Goal: Task Accomplishment & Management: Manage account settings

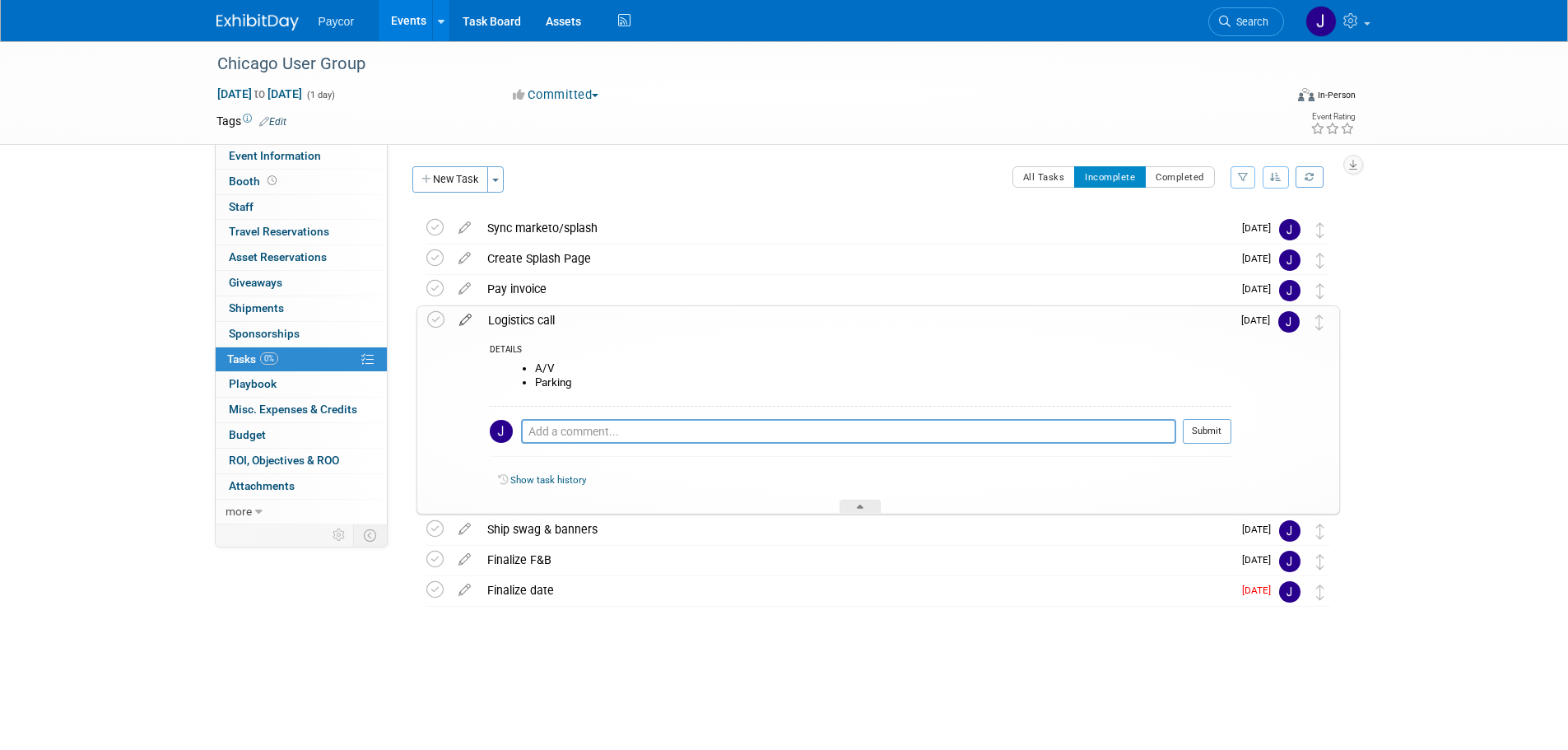
click at [467, 316] on icon at bounding box center [465, 316] width 29 height 21
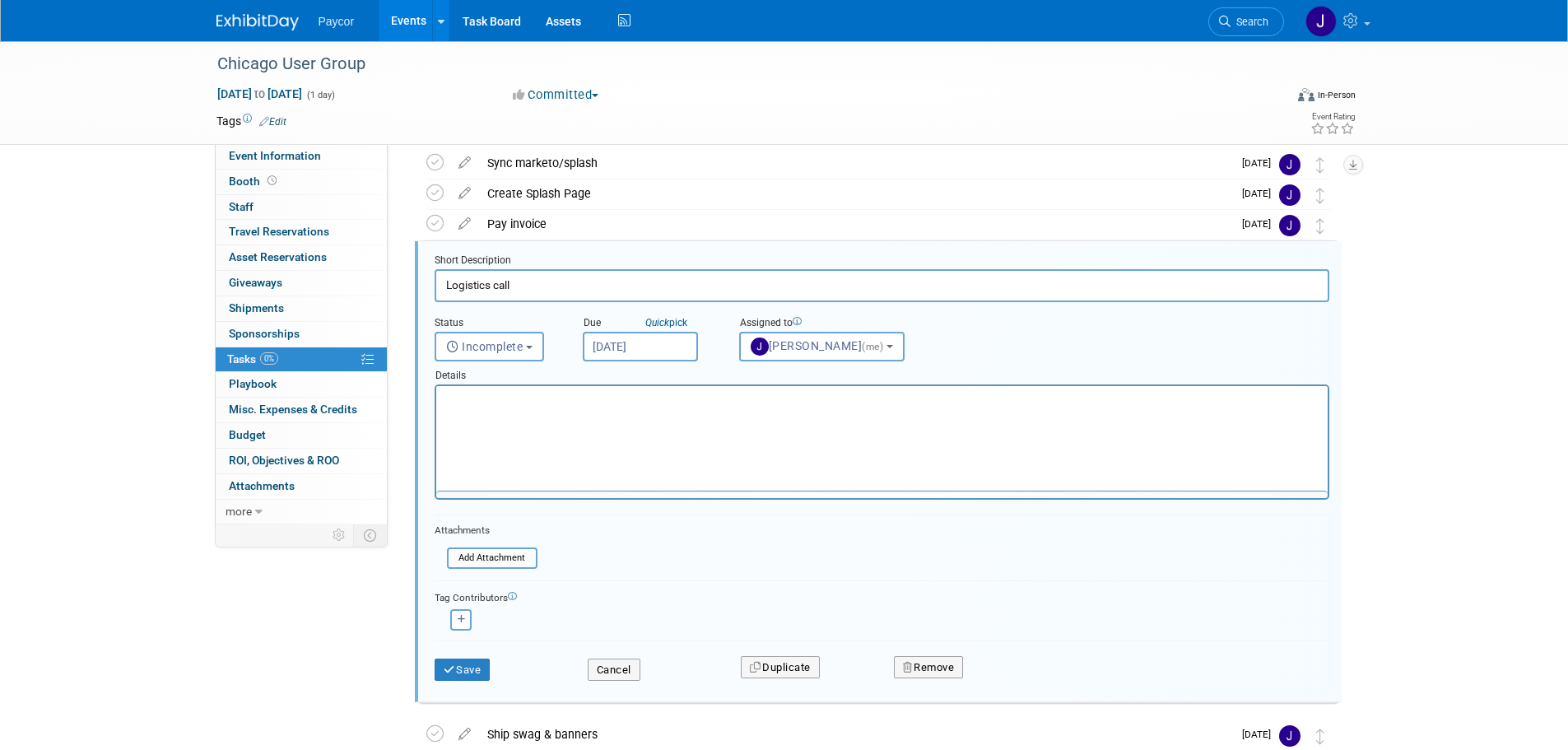
click at [643, 340] on input "[DATE]" at bounding box center [640, 346] width 115 height 30
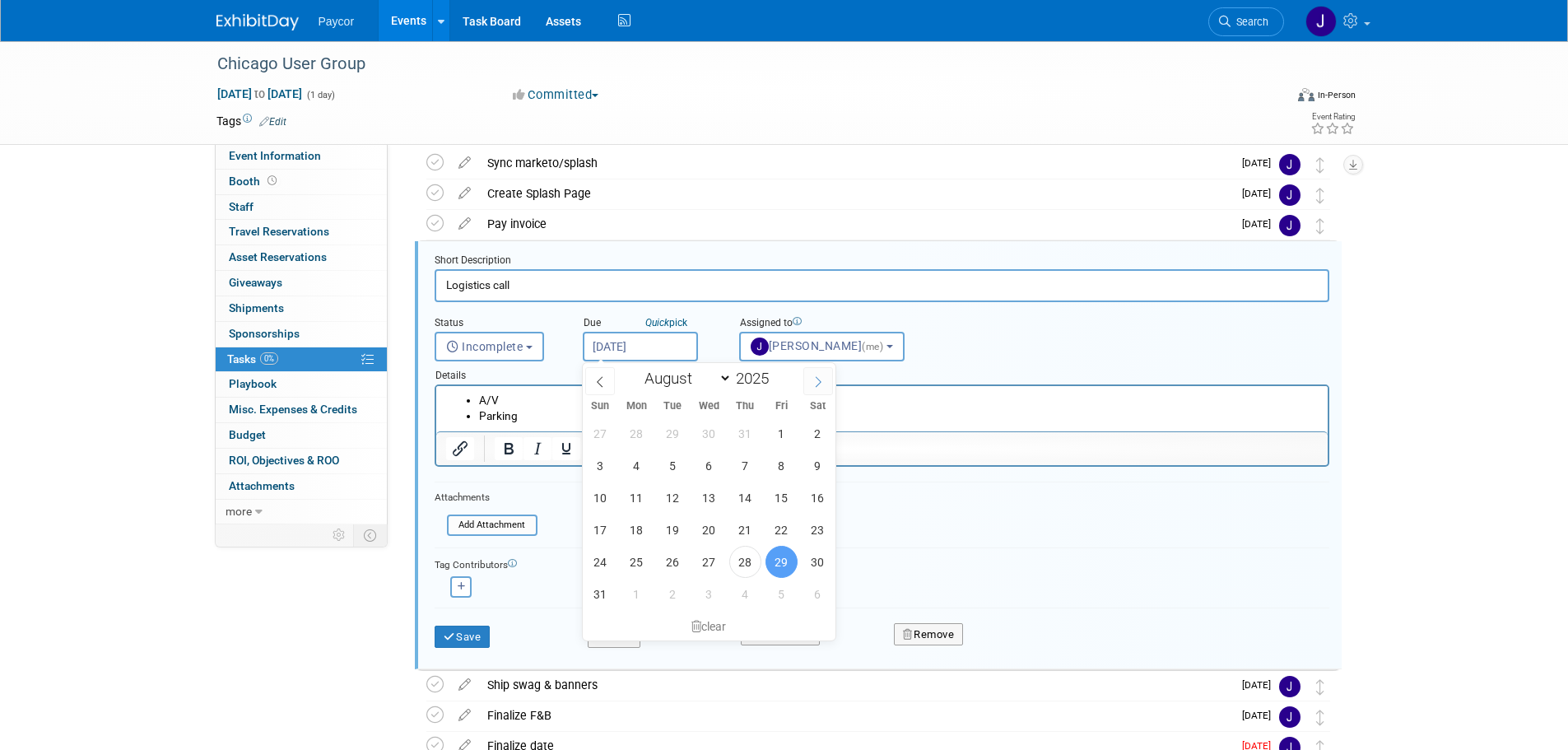
click at [821, 376] on icon at bounding box center [818, 382] width 11 height 11
select select "8"
click at [746, 495] on span "18" at bounding box center [745, 497] width 32 height 32
type input "[DATE]"
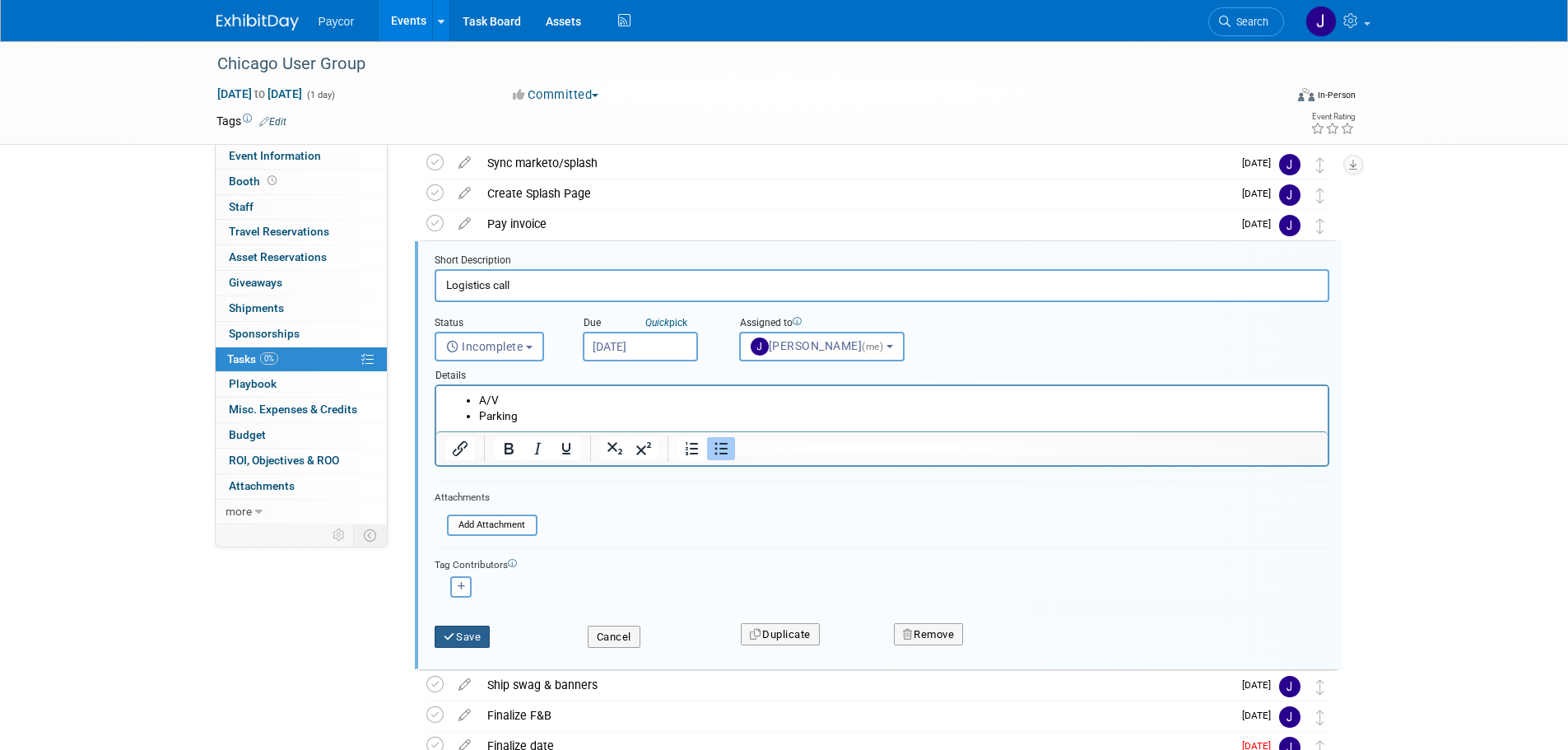
click at [454, 637] on icon "submit" at bounding box center [450, 636] width 13 height 10
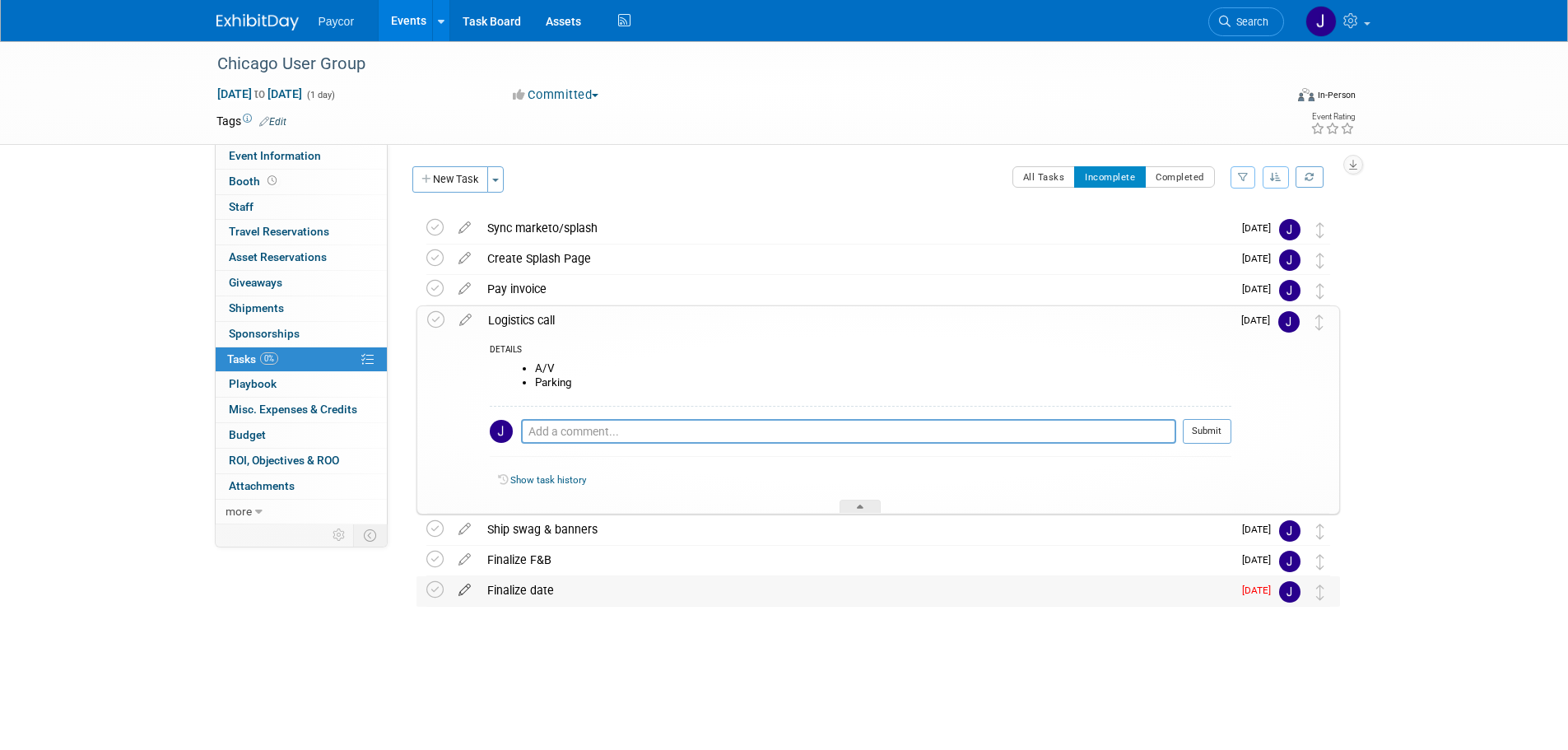
click at [463, 590] on icon at bounding box center [464, 586] width 29 height 21
select select "7"
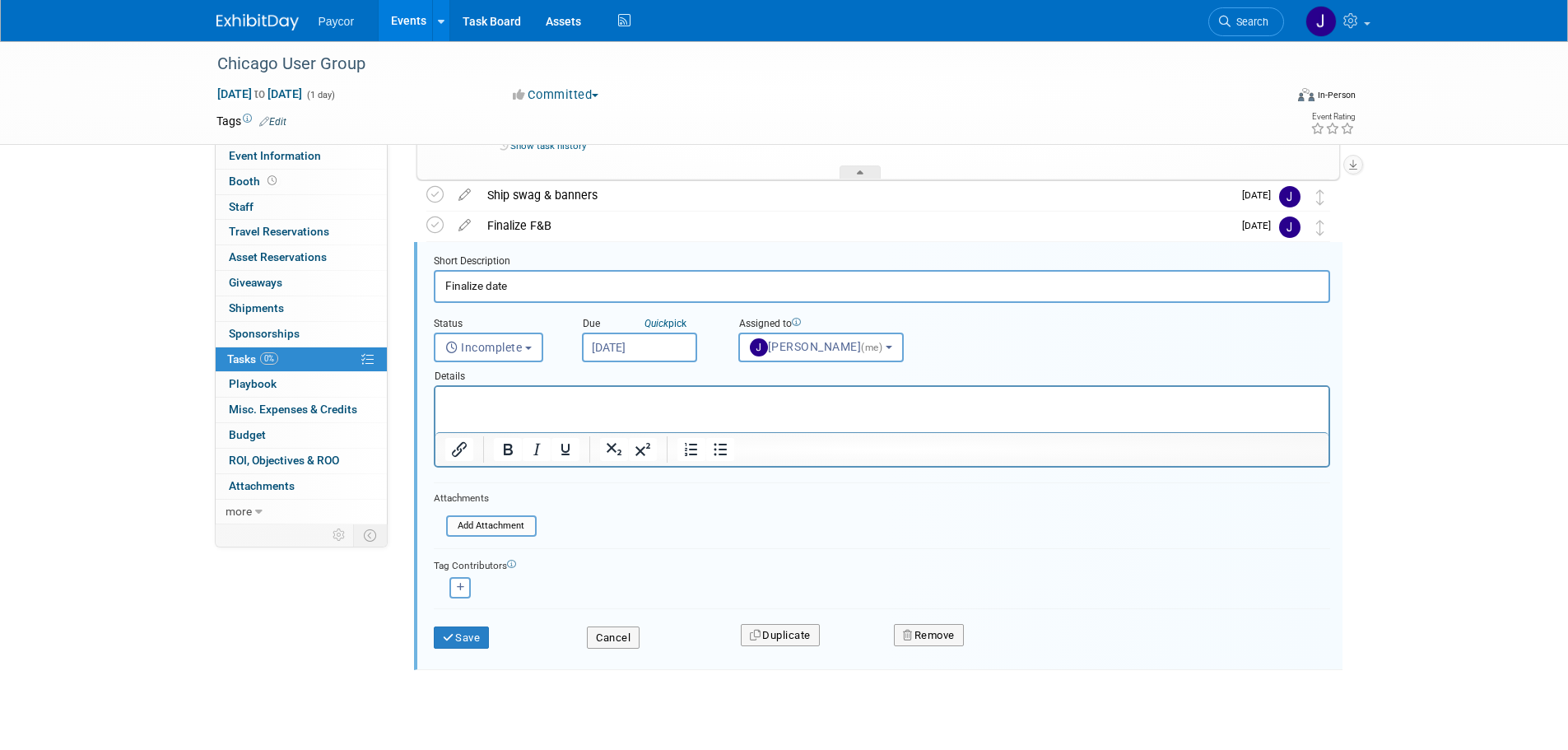
scroll to position [334, 0]
click at [629, 341] on input "[DATE]" at bounding box center [639, 346] width 115 height 30
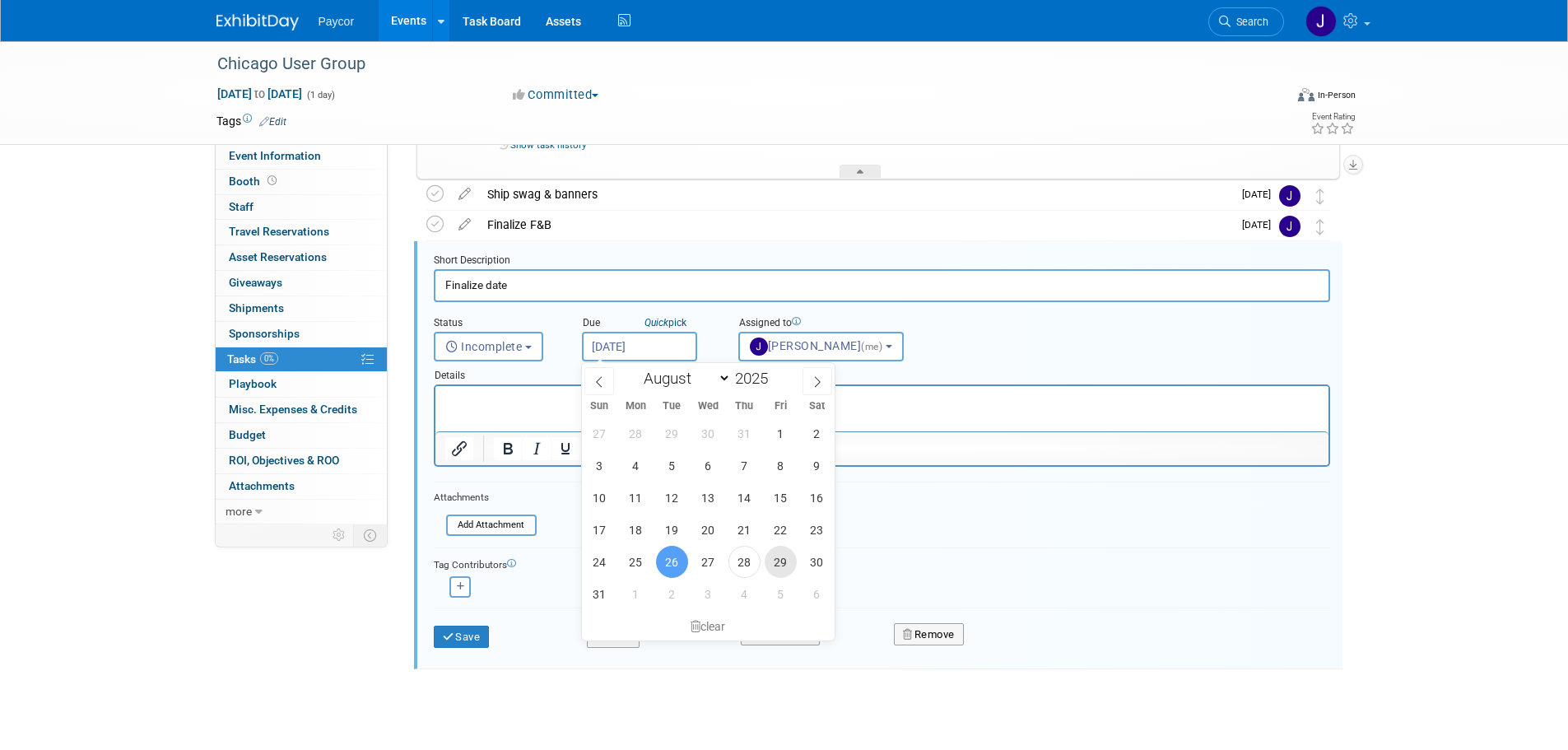
click at [781, 564] on span "29" at bounding box center [781, 561] width 32 height 32
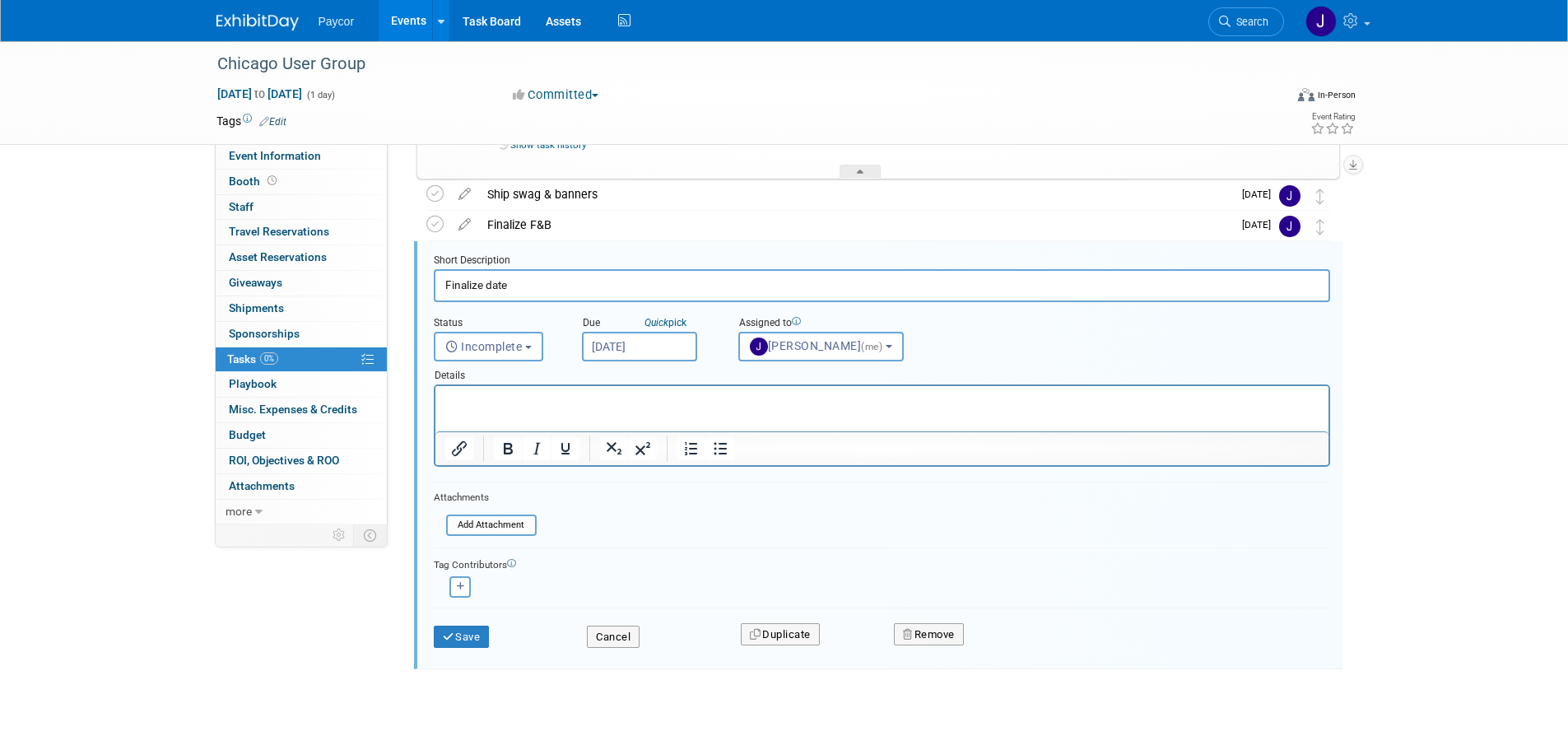
click at [617, 348] on input "[DATE]" at bounding box center [639, 346] width 115 height 30
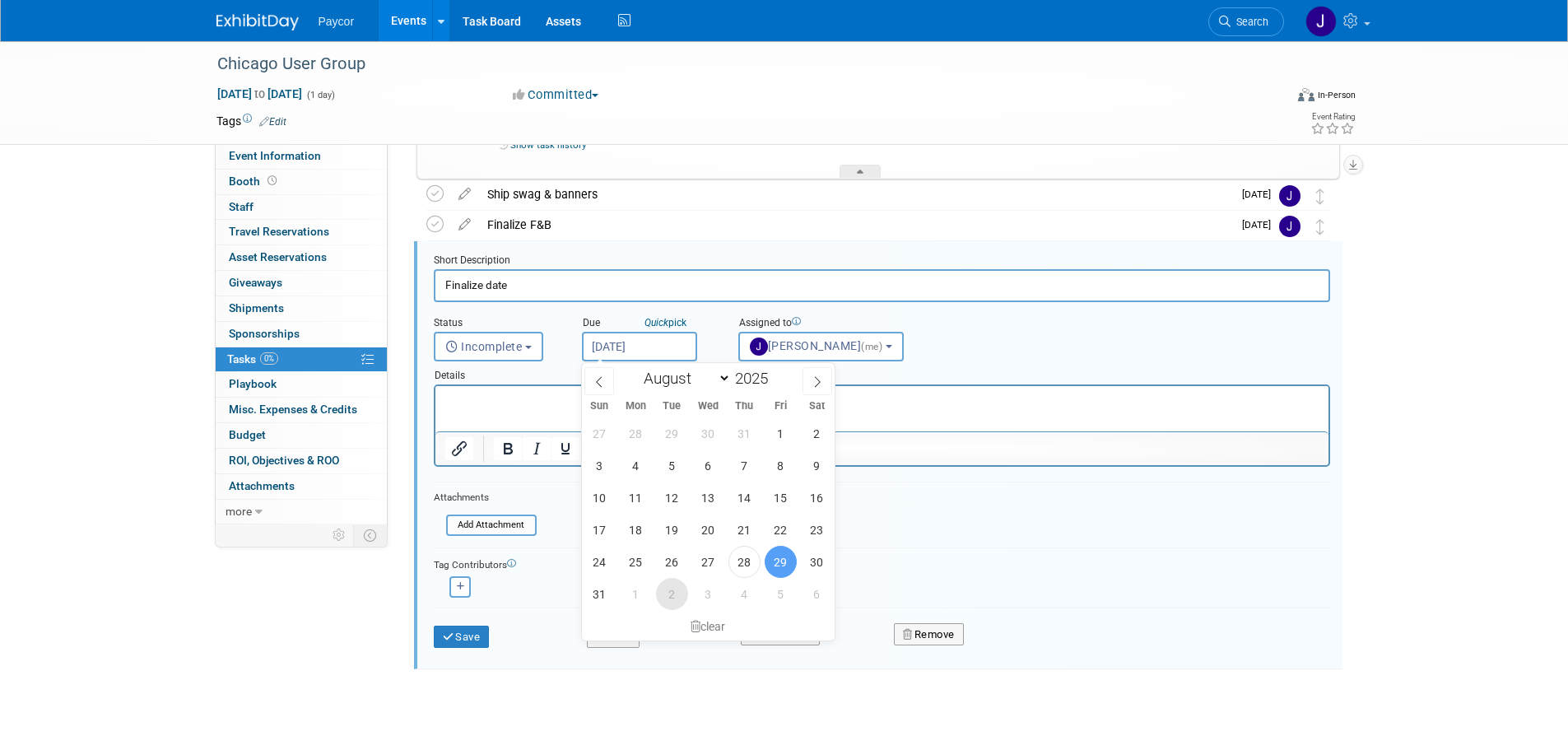
click at [671, 591] on span "2" at bounding box center [672, 594] width 32 height 32
type input "[DATE]"
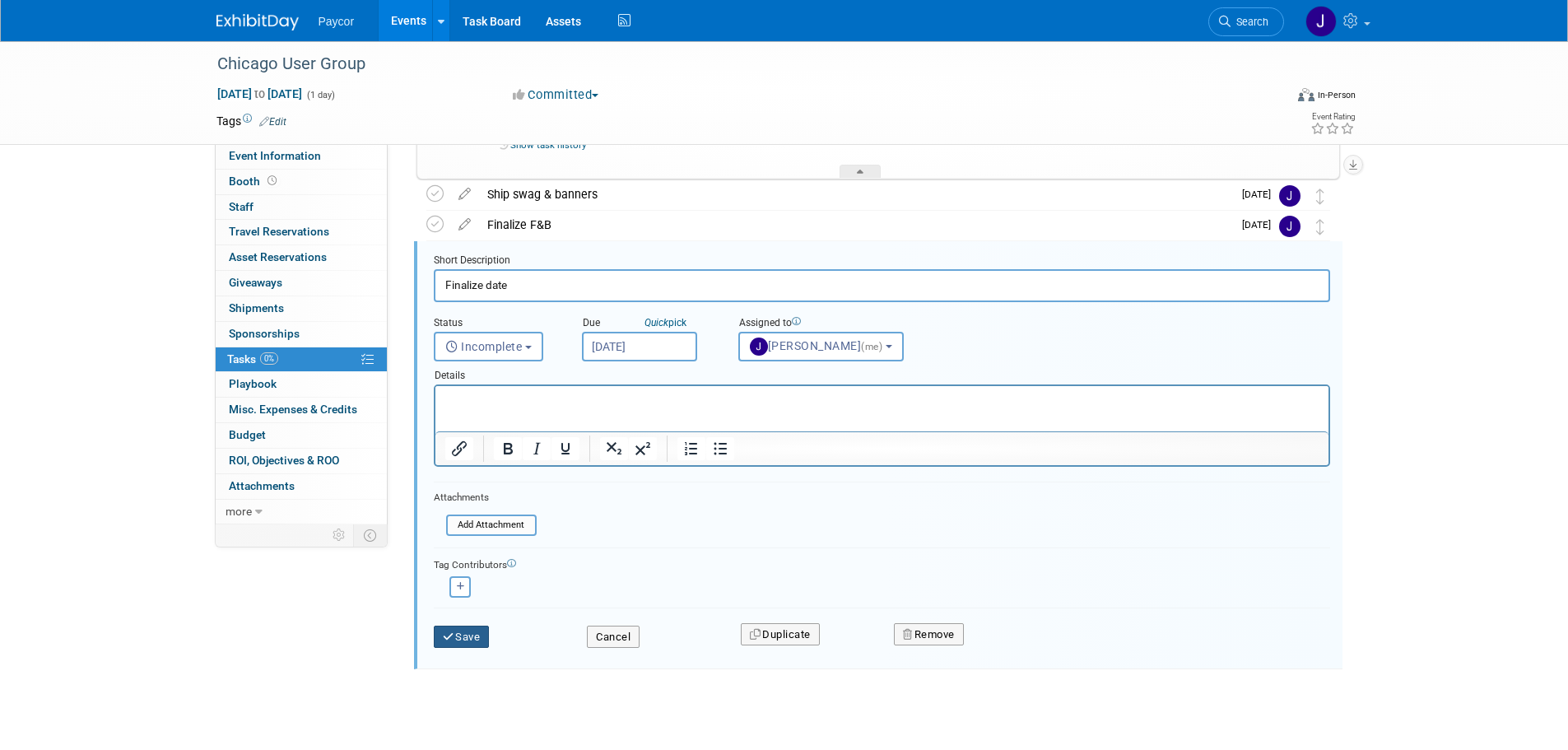
click at [460, 638] on button "Save" at bounding box center [461, 637] width 56 height 23
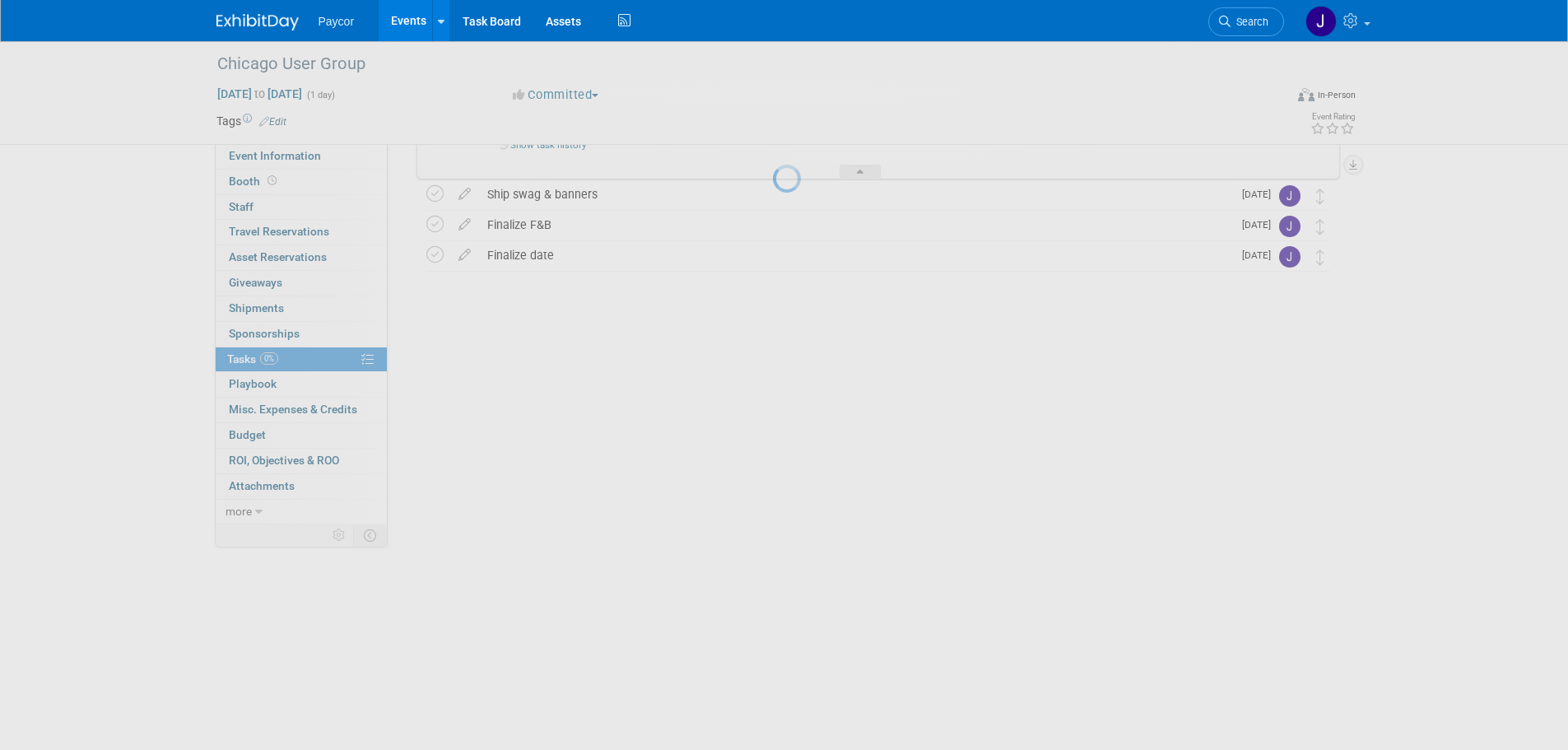
scroll to position [0, 0]
